Goal: Task Accomplishment & Management: Use online tool/utility

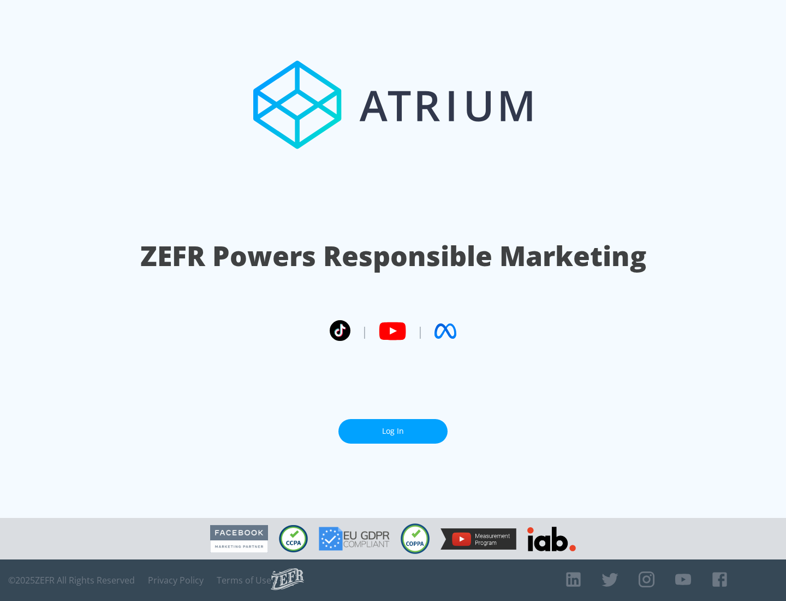
click at [393, 431] on link "Log In" at bounding box center [392, 431] width 109 height 25
